Goal: Task Accomplishment & Management: Use online tool/utility

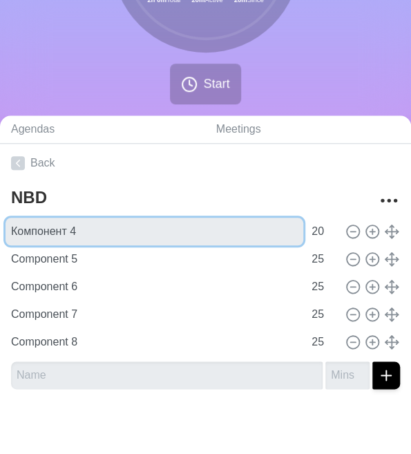
drag, startPoint x: 225, startPoint y: 230, endPoint x: -3, endPoint y: 222, distance: 227.4
click at [0, 222] on html "Sign in 0 % Finished 00 : 00 2h 0m Total 20m Active 20m Since Start Agendas Mee…" at bounding box center [205, 137] width 411 height 635
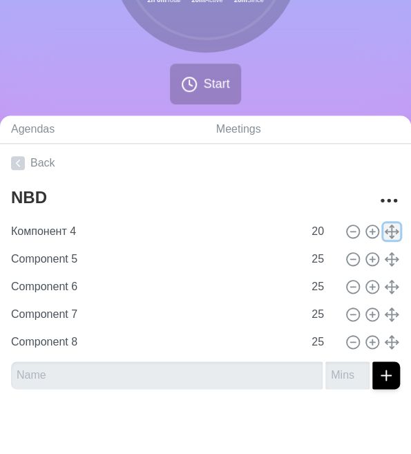
click at [384, 227] on icon at bounding box center [391, 231] width 15 height 15
drag, startPoint x: 383, startPoint y: 227, endPoint x: 376, endPoint y: 198, distance: 30.5
click at [378, 198] on icon "More" at bounding box center [389, 200] width 22 height 22
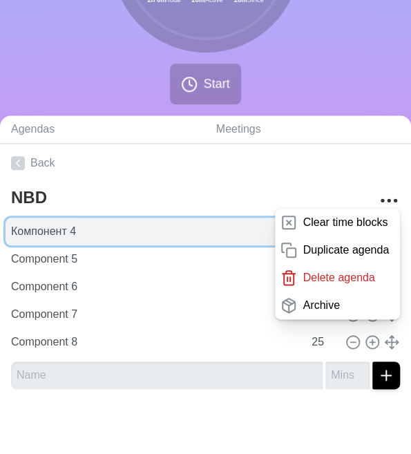
click at [209, 222] on input "Компонент 4" at bounding box center [155, 232] width 298 height 28
drag, startPoint x: 127, startPoint y: 234, endPoint x: -3, endPoint y: 236, distance: 129.9
click at [0, 236] on html "Sign in 0 % Finished 00 : 00 2h 0m Total 20m Active 20m Since Start Agendas Mee…" at bounding box center [205, 137] width 411 height 635
type input "Наше понимание"
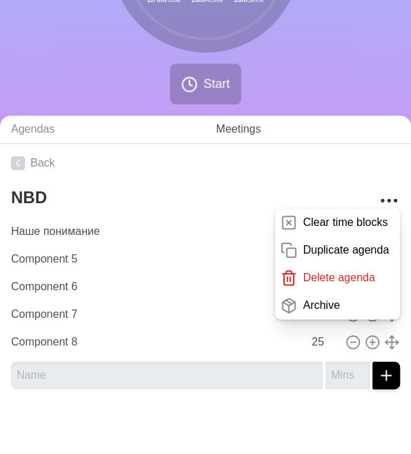
click at [318, 120] on link "Meetings" at bounding box center [308, 129] width 206 height 28
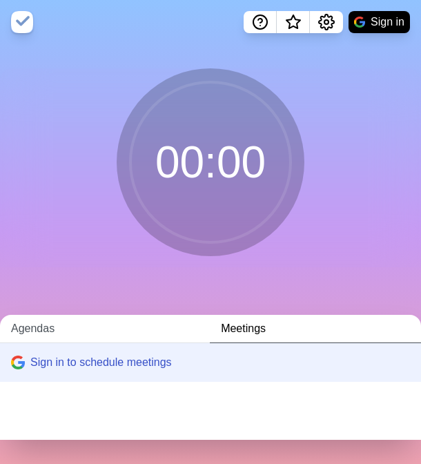
click at [47, 325] on link "Agendas" at bounding box center [105, 329] width 210 height 28
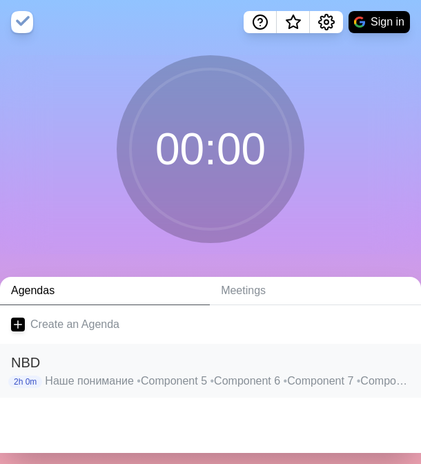
click at [170, 386] on p "Наше понимание • Component 5 • Component 6 • Component 7 • Component 8" at bounding box center [227, 381] width 365 height 17
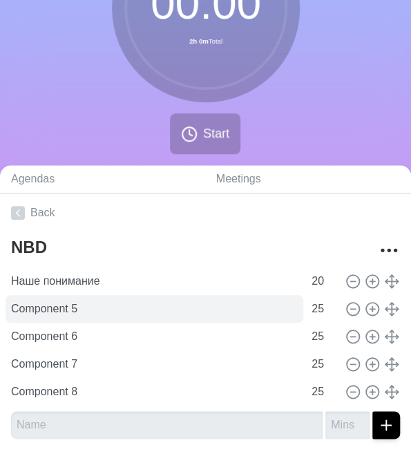
scroll to position [180, 0]
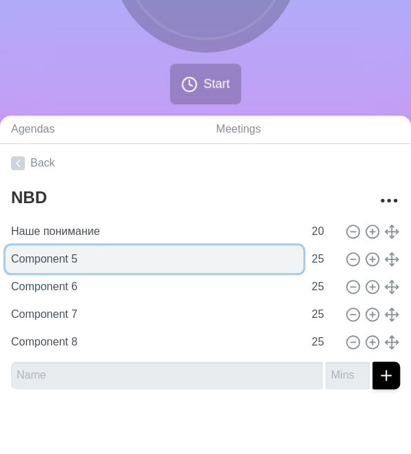
click at [142, 267] on input "Component 5" at bounding box center [155, 259] width 298 height 28
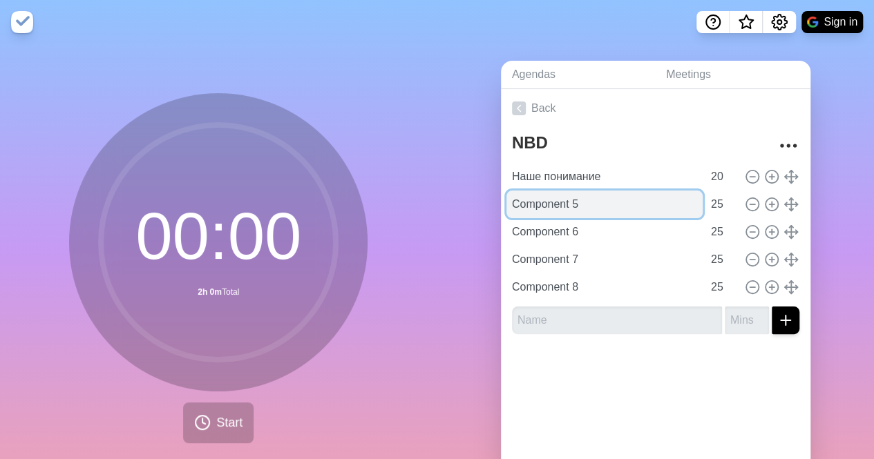
click at [584, 205] on input "Component 5" at bounding box center [604, 205] width 196 height 28
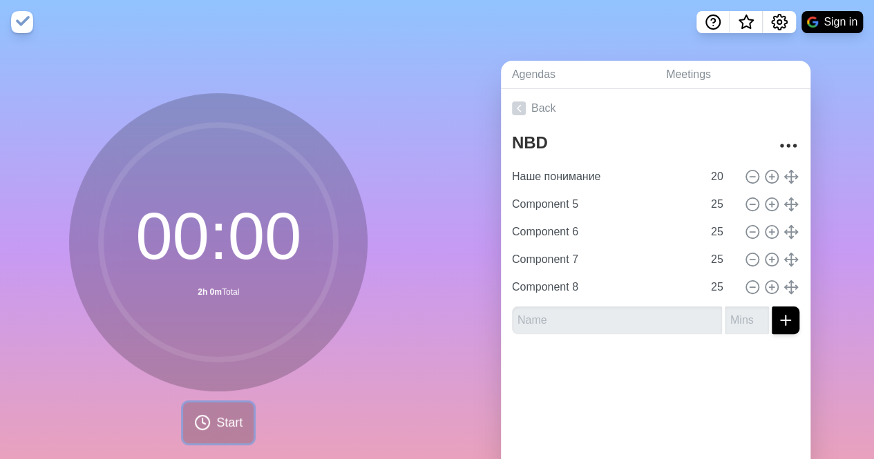
click at [201, 428] on circle at bounding box center [203, 423] width 14 height 14
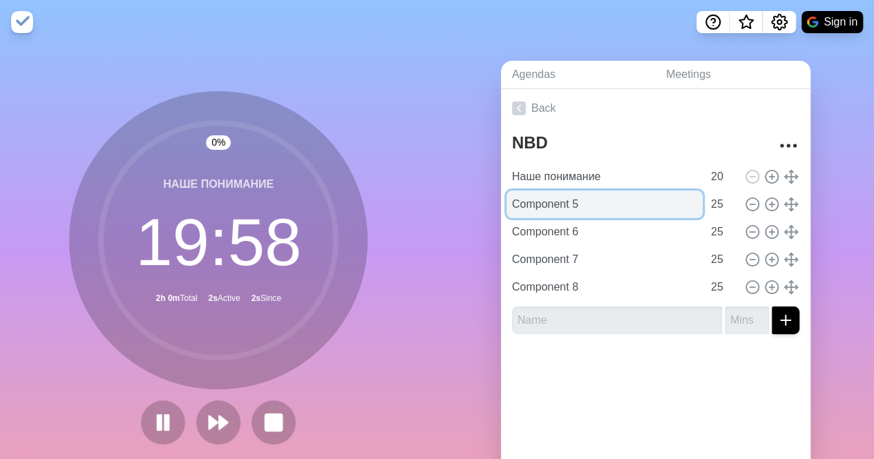
click at [543, 211] on input "Component 5" at bounding box center [604, 205] width 196 height 28
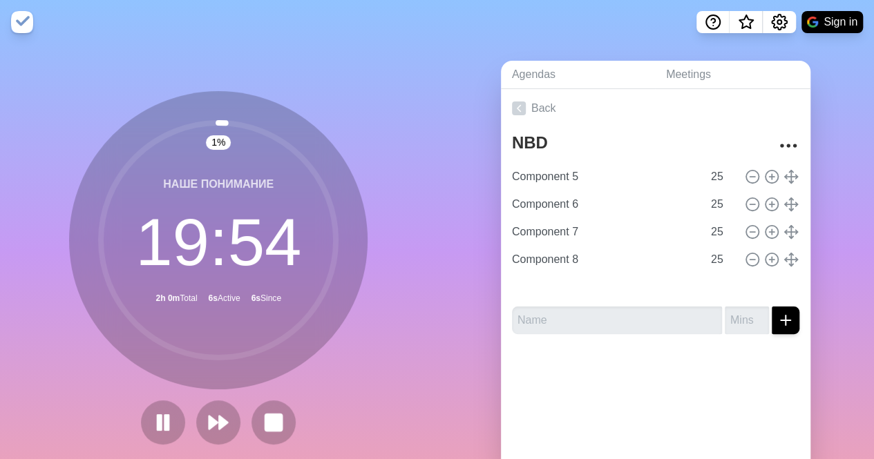
type input "Наше понимание"
type input "20"
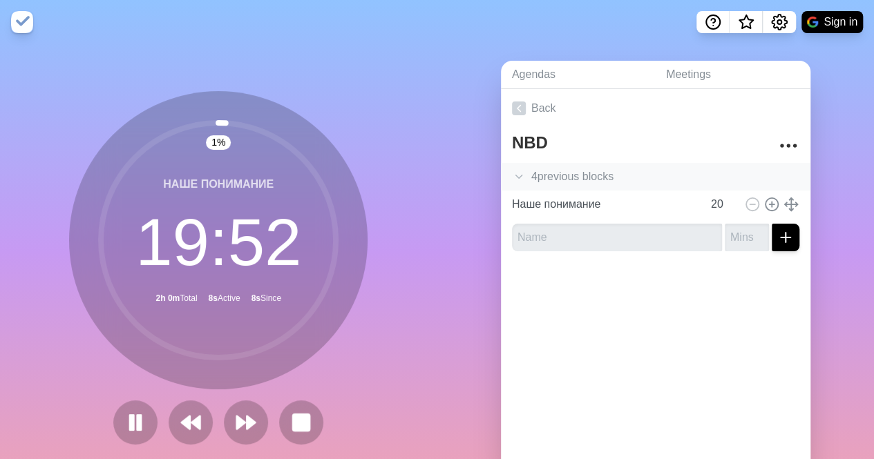
click at [515, 176] on polyline at bounding box center [518, 176] width 6 height 3
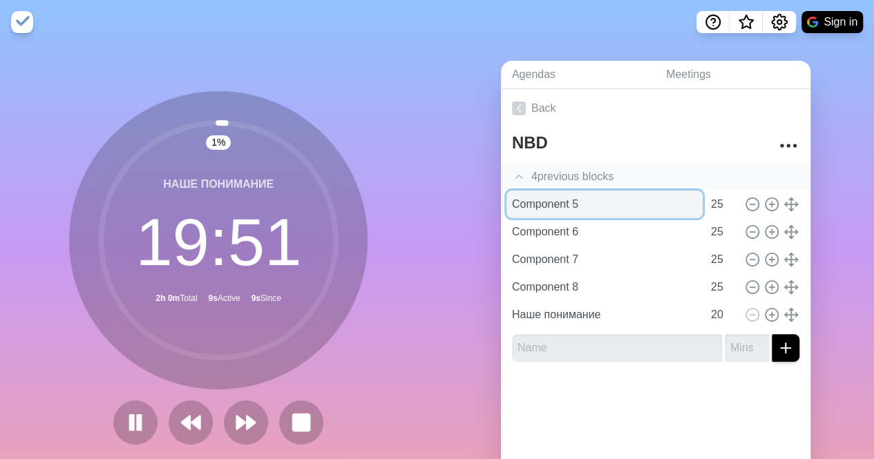
click at [573, 213] on input "Component 5" at bounding box center [604, 205] width 196 height 28
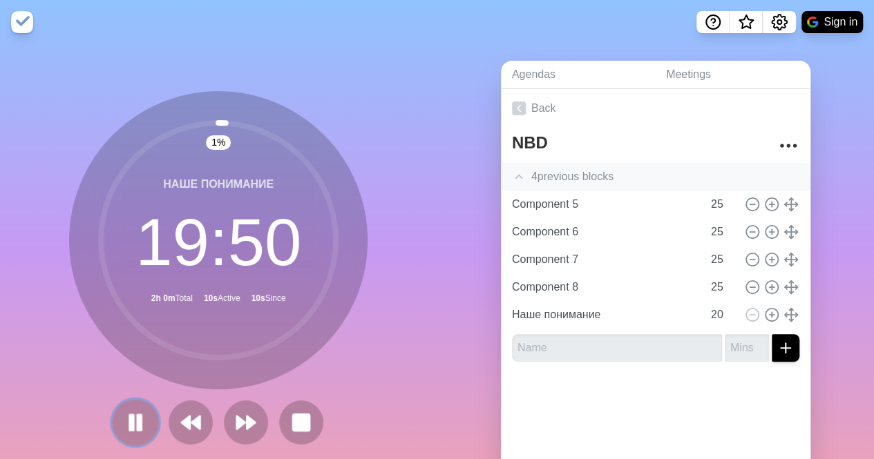
click at [124, 423] on icon at bounding box center [135, 422] width 23 height 23
click at [129, 423] on polygon at bounding box center [135, 423] width 13 height 17
click at [293, 429] on rect at bounding box center [301, 422] width 17 height 17
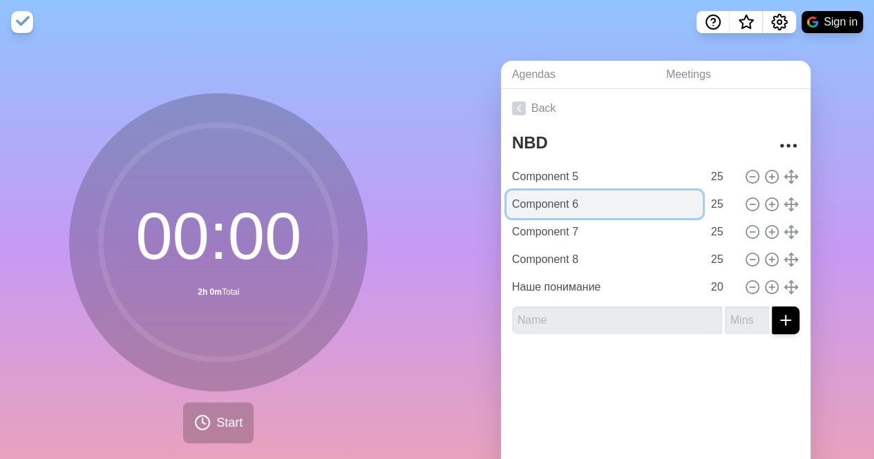
click at [585, 191] on input "Component 6" at bounding box center [604, 205] width 196 height 28
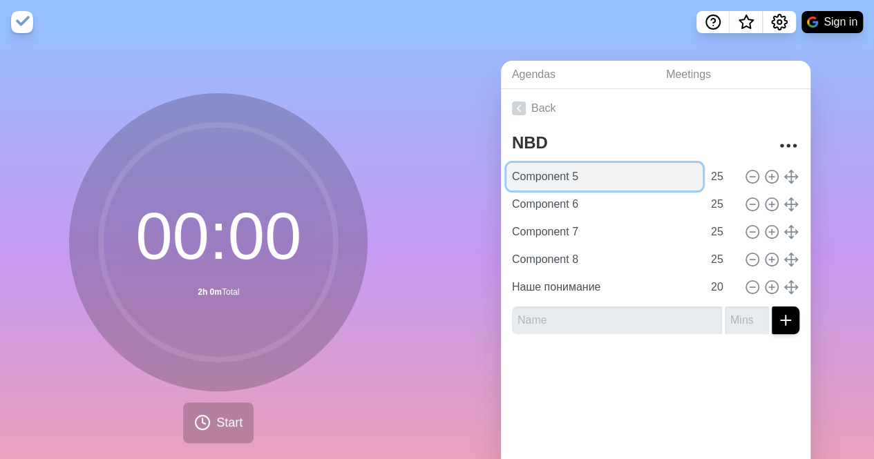
click at [582, 174] on input "Component 5" at bounding box center [604, 177] width 196 height 28
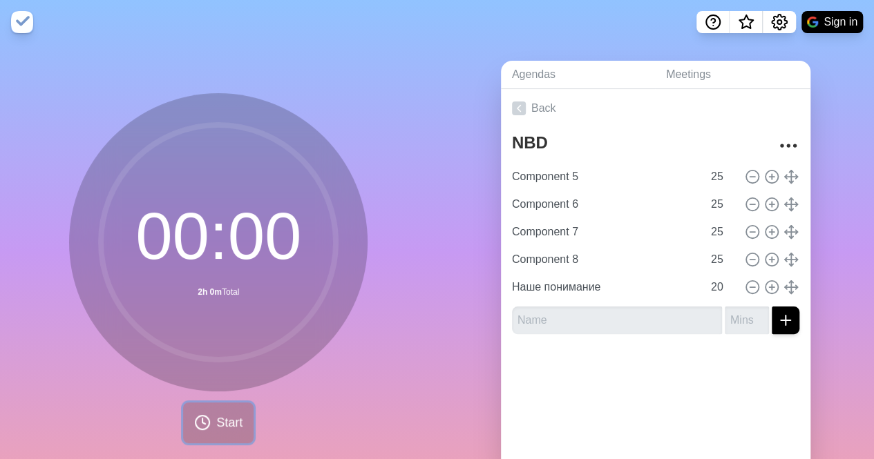
click at [219, 418] on span "Start" at bounding box center [229, 423] width 26 height 19
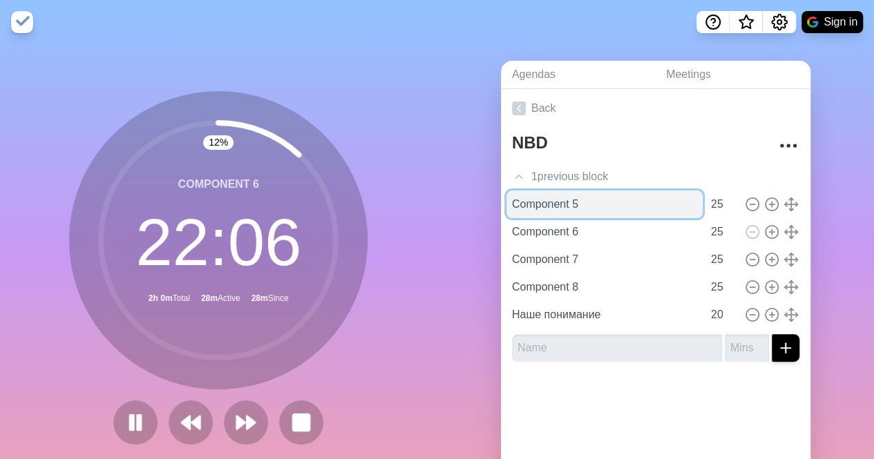
click at [640, 200] on input "Component 5" at bounding box center [604, 205] width 196 height 28
type input "Component 6"
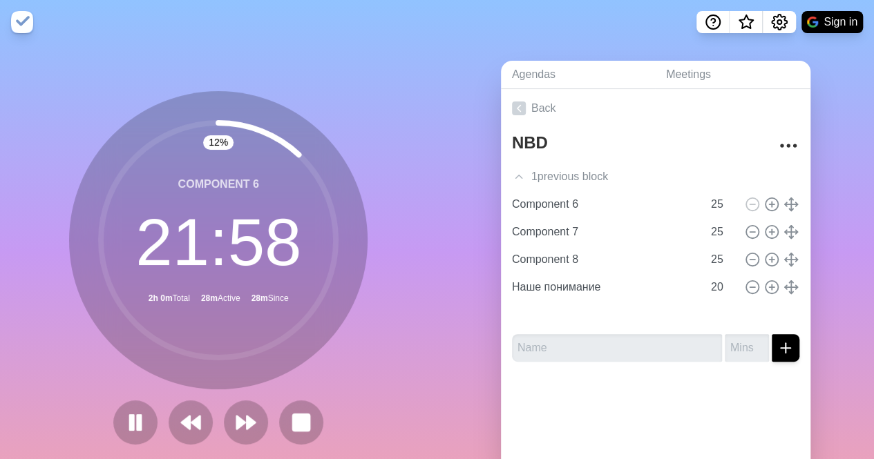
type input "Component 7"
type input "Component 8"
type input "Наше понимание"
type input "20"
type input "Component 6"
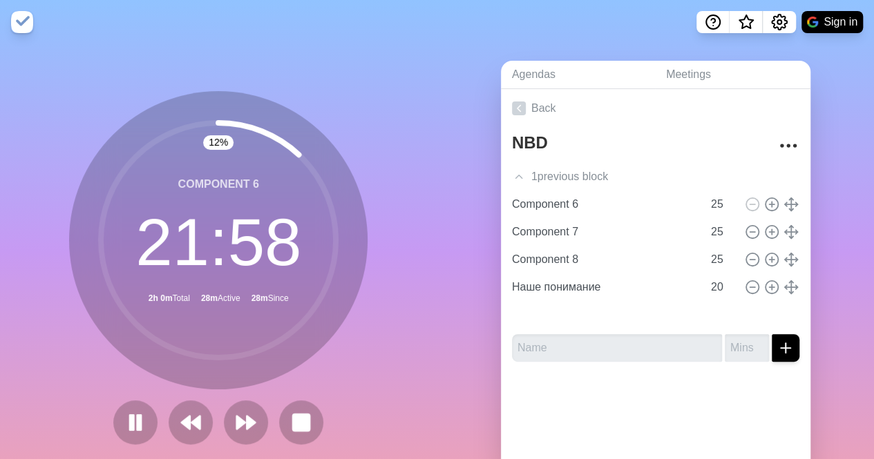
type input "25"
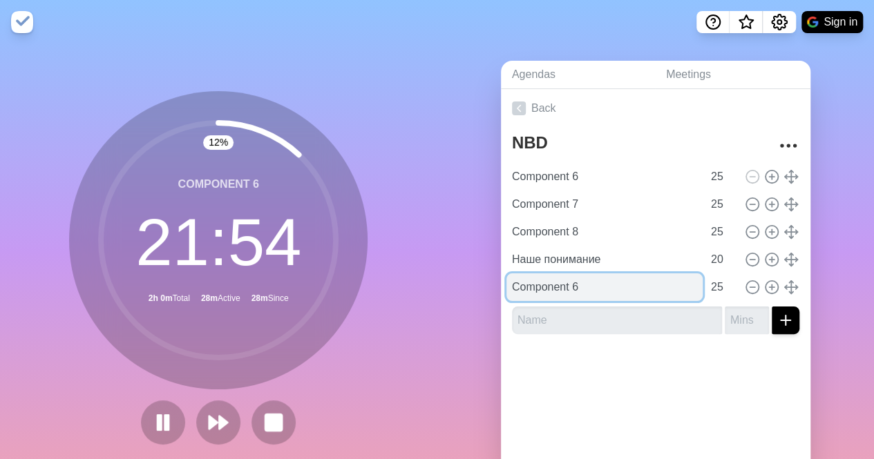
drag, startPoint x: 776, startPoint y: 289, endPoint x: 547, endPoint y: 287, distance: 228.7
click at [547, 287] on input "Component 6" at bounding box center [604, 288] width 196 height 28
drag, startPoint x: 647, startPoint y: 282, endPoint x: 485, endPoint y: 285, distance: 161.7
click at [486, 285] on div "Agendas Meetings Back NBD Component 6 25 Component 7 25 Component 8 25 Наше пон…" at bounding box center [655, 273] width 437 height 459
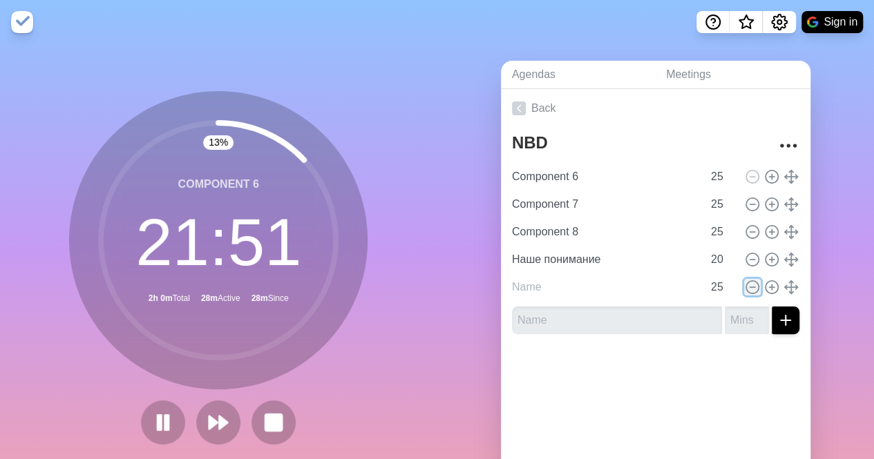
type input "Component 6"
click at [745, 288] on icon at bounding box center [752, 287] width 15 height 15
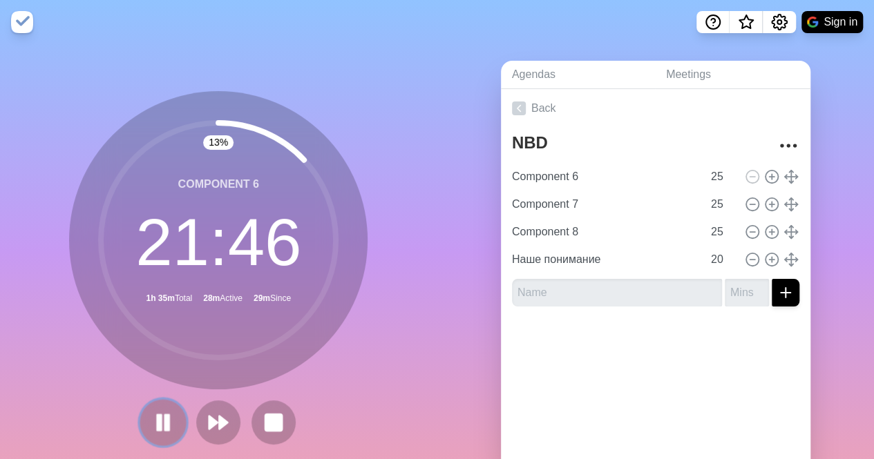
click at [151, 415] on icon at bounding box center [162, 422] width 23 height 23
click at [220, 429] on polygon at bounding box center [224, 423] width 9 height 14
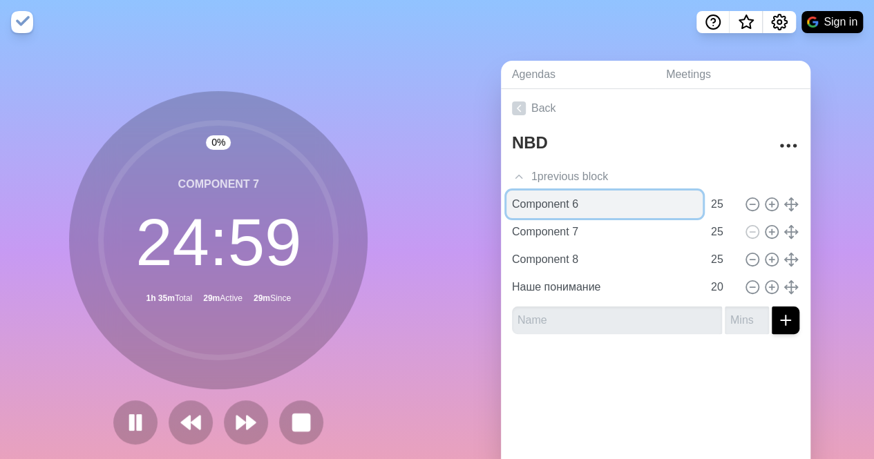
click at [580, 209] on input "Component 6" at bounding box center [604, 205] width 196 height 28
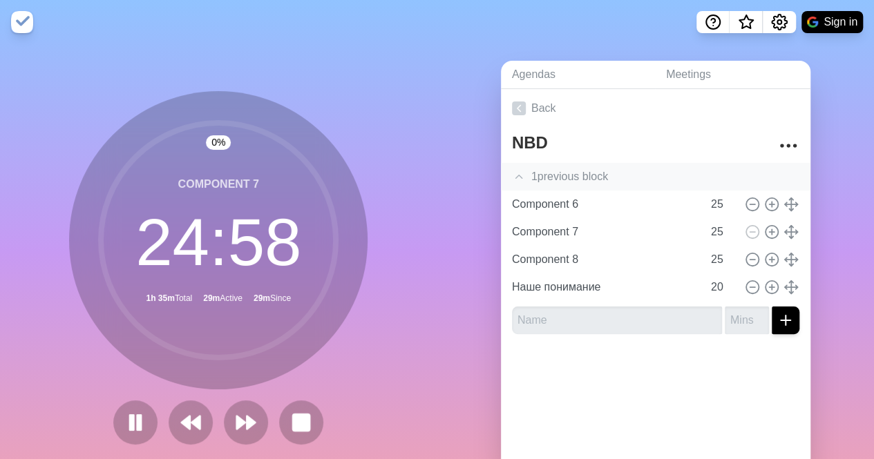
click at [517, 170] on icon at bounding box center [519, 177] width 14 height 14
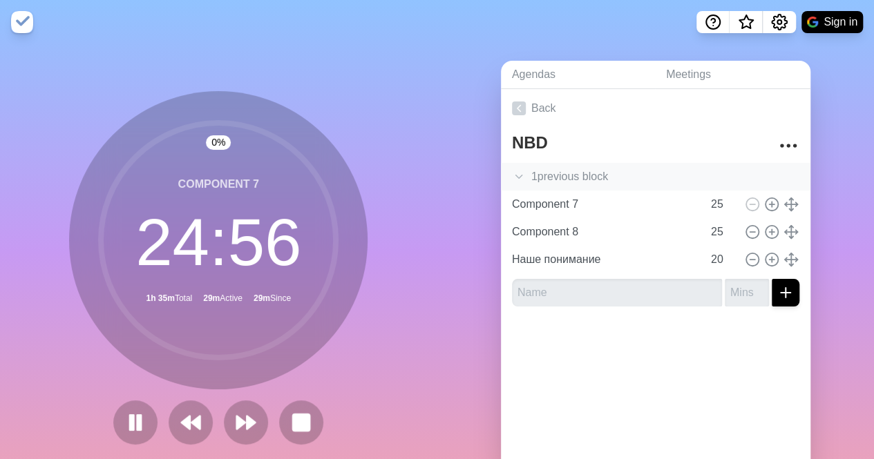
click at [514, 173] on icon at bounding box center [519, 177] width 14 height 14
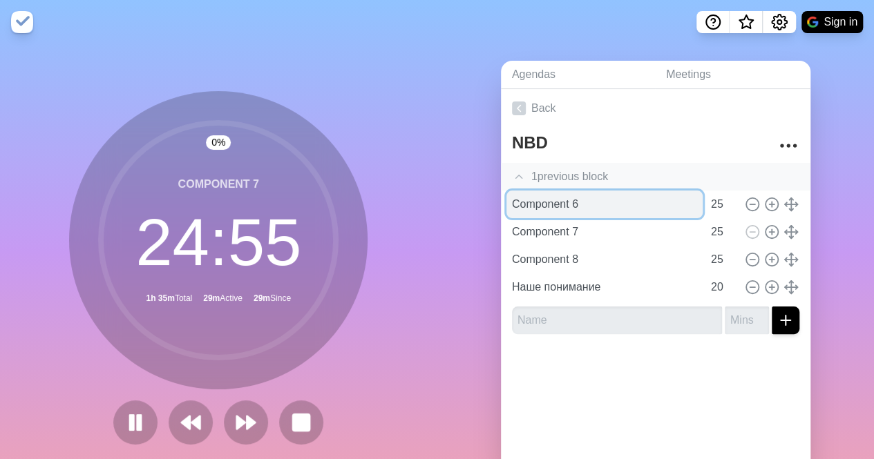
click at [573, 202] on input "Component 6" at bounding box center [604, 205] width 196 height 28
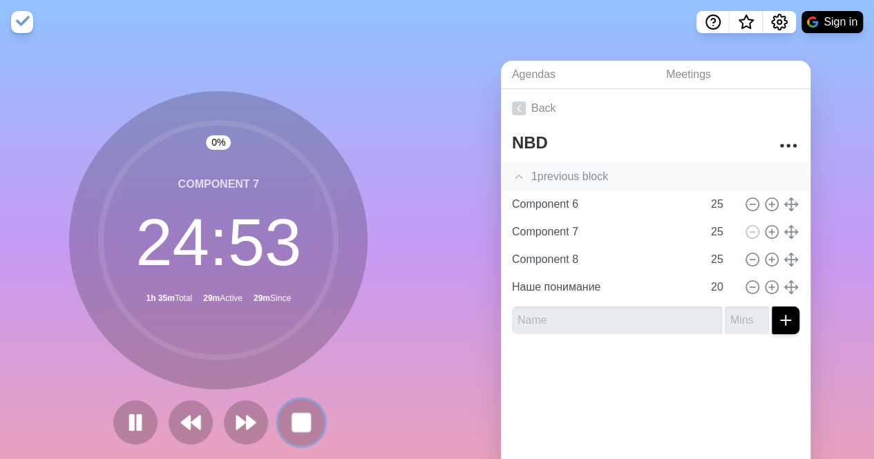
click at [307, 417] on icon at bounding box center [300, 422] width 23 height 23
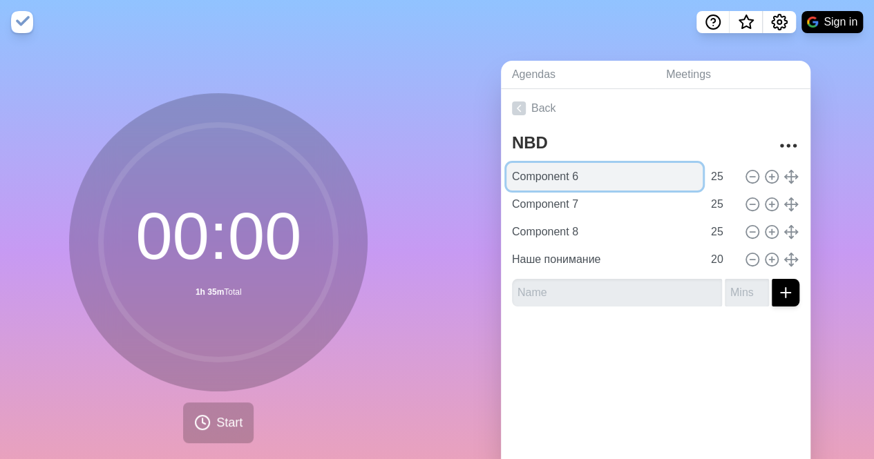
click at [569, 184] on input "Component 6" at bounding box center [604, 177] width 196 height 28
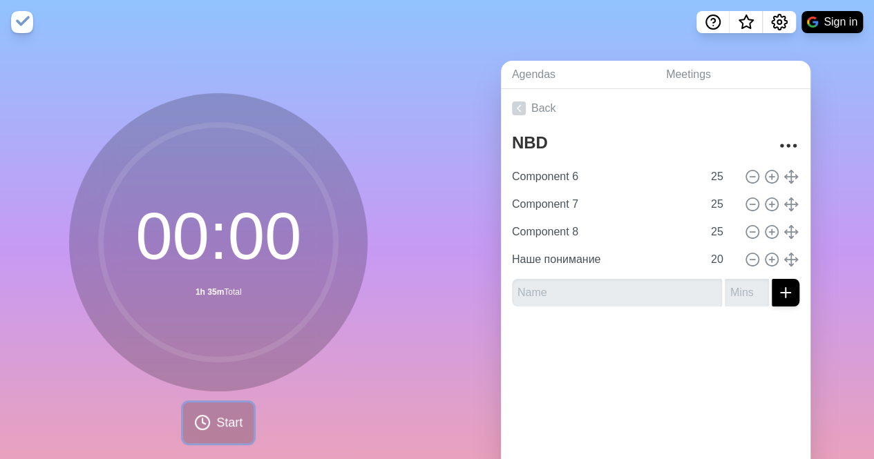
click at [224, 417] on span "Start" at bounding box center [229, 423] width 26 height 19
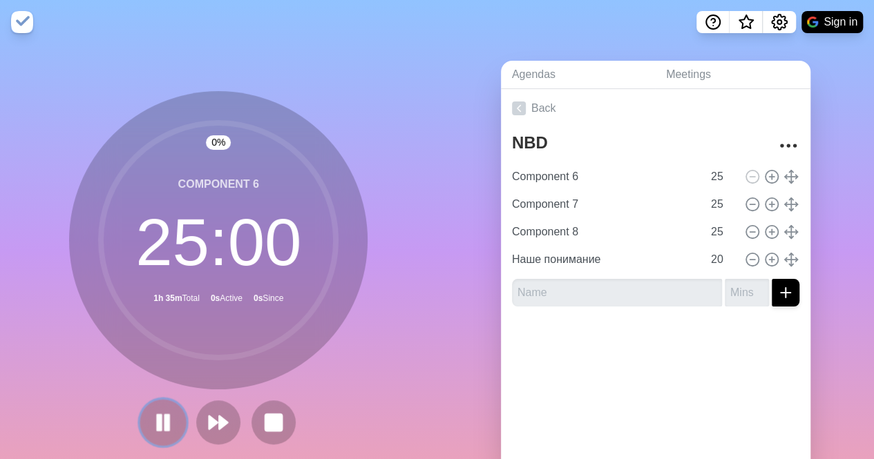
click at [151, 420] on icon at bounding box center [162, 422] width 23 height 23
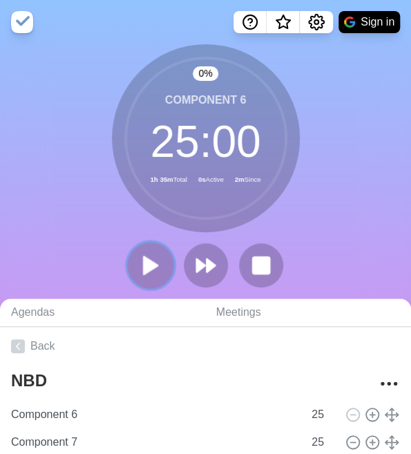
click at [145, 267] on polygon at bounding box center [151, 264] width 14 height 17
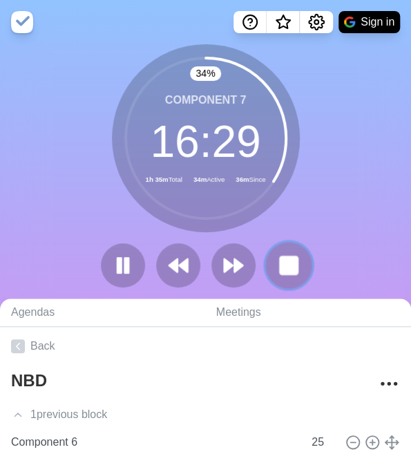
click at [288, 259] on rect at bounding box center [288, 264] width 17 height 17
